Goal: Task Accomplishment & Management: Manage account settings

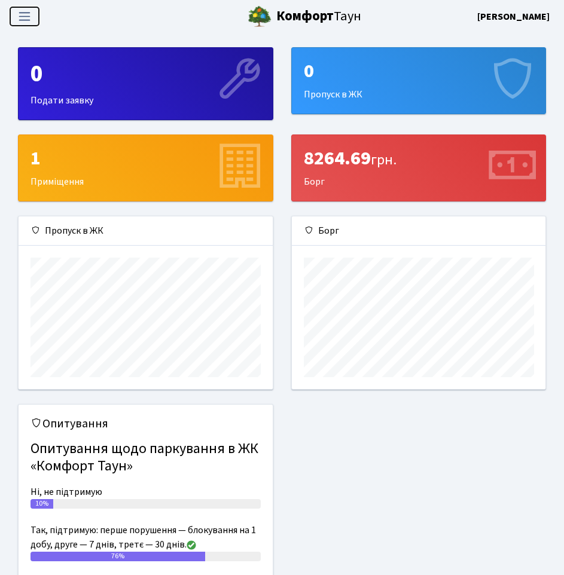
click at [23, 20] on span "Переключити навігацію" at bounding box center [25, 17] width 18 height 14
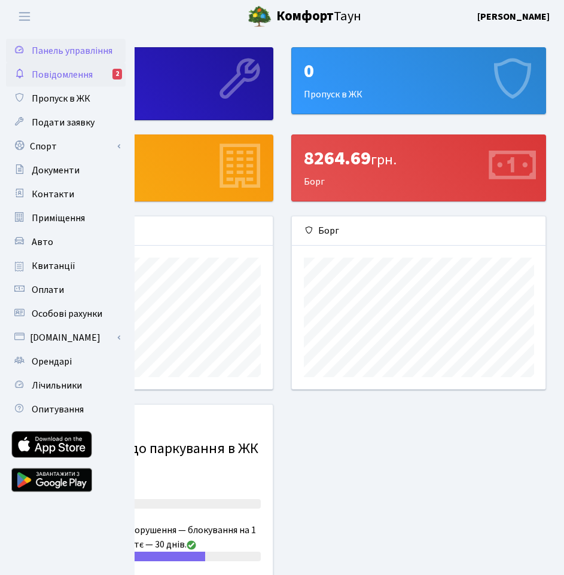
click at [59, 75] on span "Повідомлення" at bounding box center [62, 74] width 61 height 13
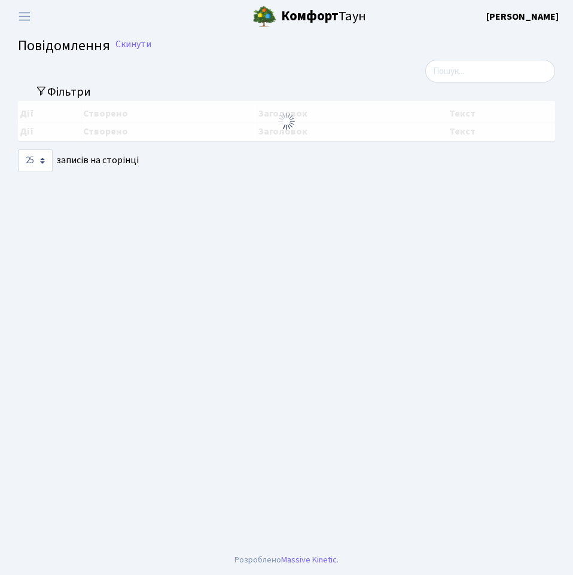
select select "25"
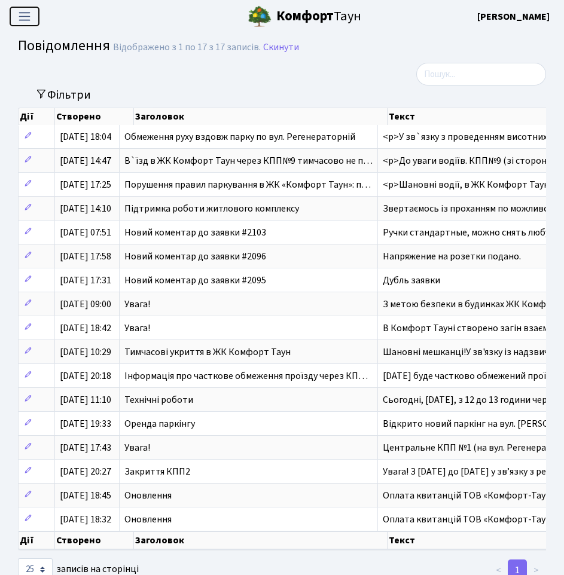
click at [24, 16] on span "Переключити навігацію" at bounding box center [25, 17] width 18 height 14
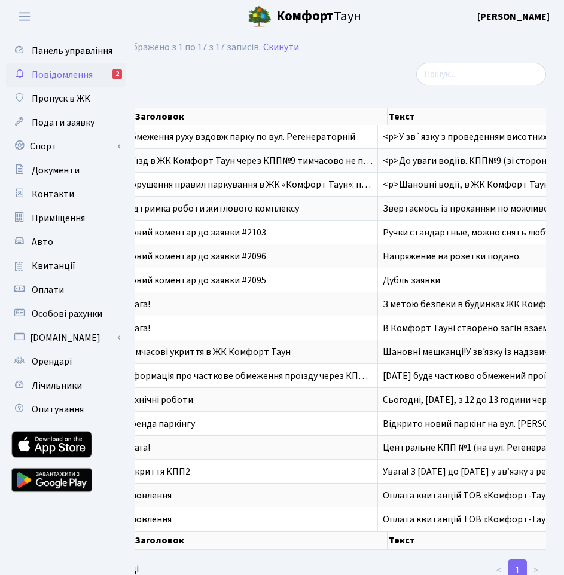
click at [410, 32] on header "[PERSON_NAME] [PERSON_NAME] Мій обліковий запис Вийти" at bounding box center [282, 16] width 564 height 33
